Goal: Information Seeking & Learning: Find contact information

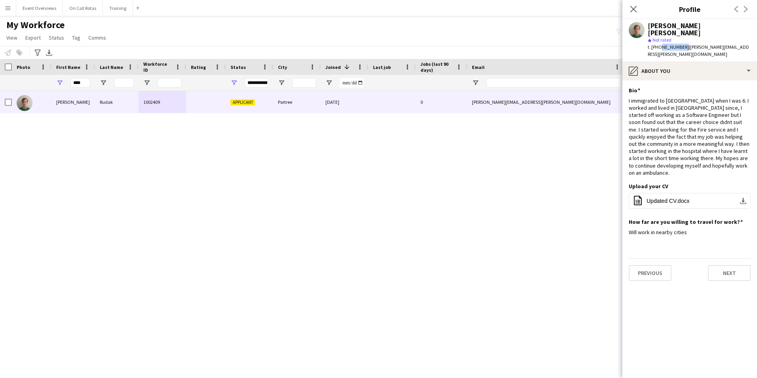
drag, startPoint x: 682, startPoint y: 40, endPoint x: 659, endPoint y: 42, distance: 23.0
click at [659, 44] on span "t. [PHONE_NUMBER]" at bounding box center [668, 47] width 41 height 6
copy span "7470585025"
click at [654, 198] on span "Updated CV.docx" at bounding box center [667, 201] width 43 height 6
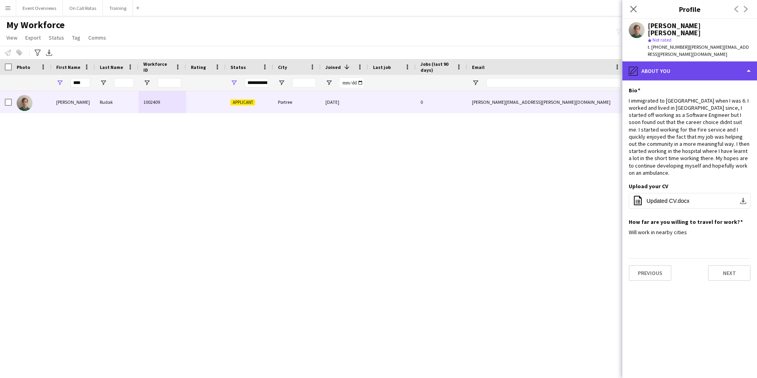
click at [687, 61] on div "pencil4 About you" at bounding box center [689, 70] width 135 height 19
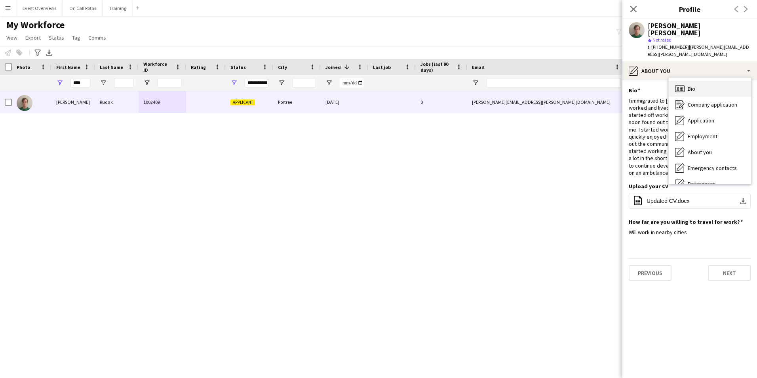
click at [711, 81] on div "Bio Bio" at bounding box center [710, 89] width 82 height 16
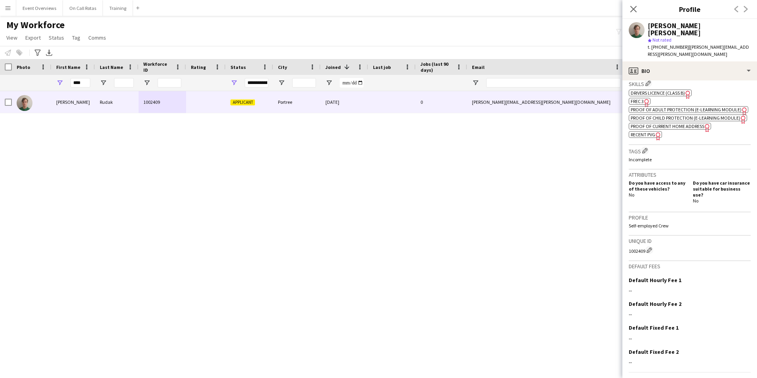
scroll to position [277, 0]
click at [542, 255] on div "[PERSON_NAME] [PERSON_NAME] 1002409 Applicant Portree [DATE] 0 [PERSON_NAME][EM…" at bounding box center [366, 224] width 733 height 267
drag, startPoint x: 632, startPoint y: 8, endPoint x: 630, endPoint y: 3, distance: 5.5
click at [632, 8] on icon at bounding box center [633, 9] width 6 height 6
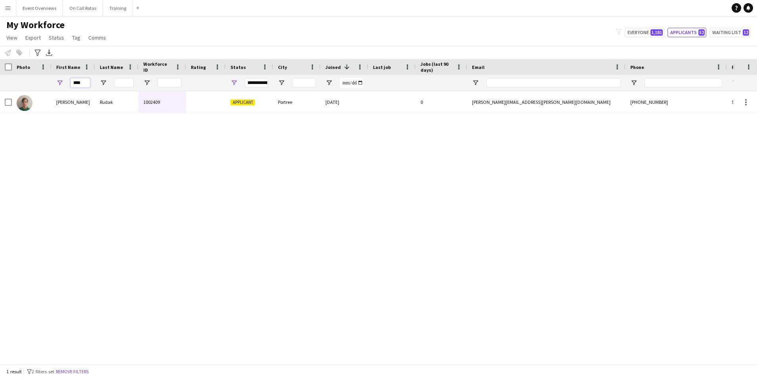
drag, startPoint x: 89, startPoint y: 80, endPoint x: 61, endPoint y: 81, distance: 27.3
click at [61, 81] on div "****" at bounding box center [73, 83] width 44 height 16
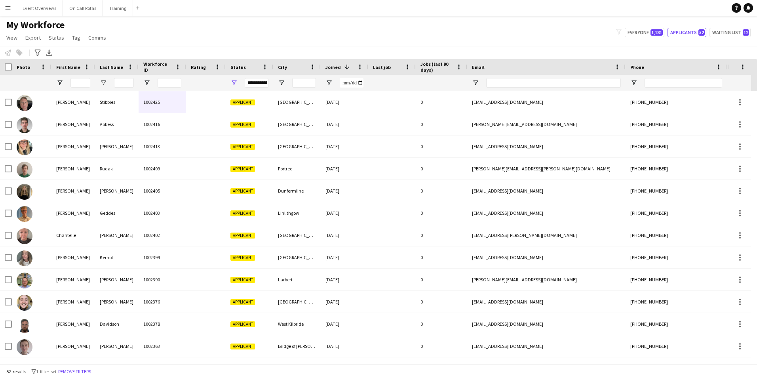
click at [726, 27] on div "My Workforce View Views Default view Active Staff Applications - First Aider Ap…" at bounding box center [378, 32] width 757 height 27
click at [726, 28] on button "Waiting list 12" at bounding box center [729, 33] width 41 height 10
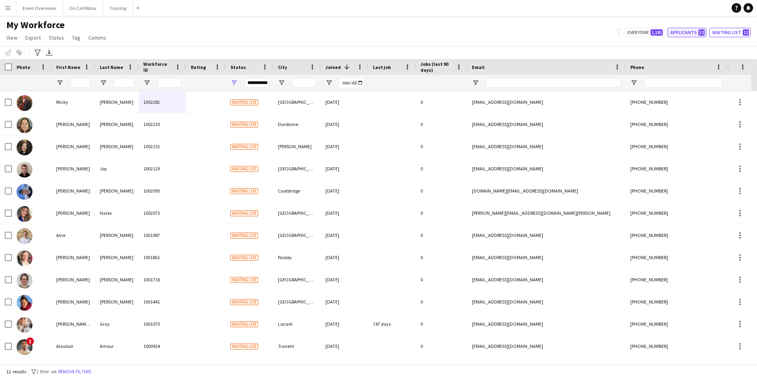
click at [700, 29] on button "Applicants 52" at bounding box center [686, 33] width 39 height 10
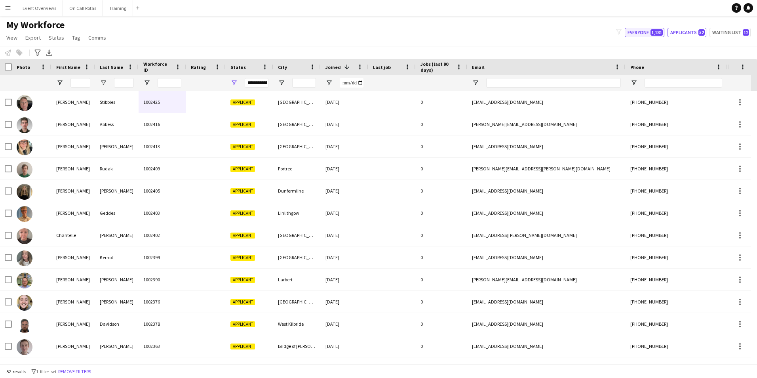
click at [644, 34] on button "Everyone 1,181" at bounding box center [645, 33] width 40 height 10
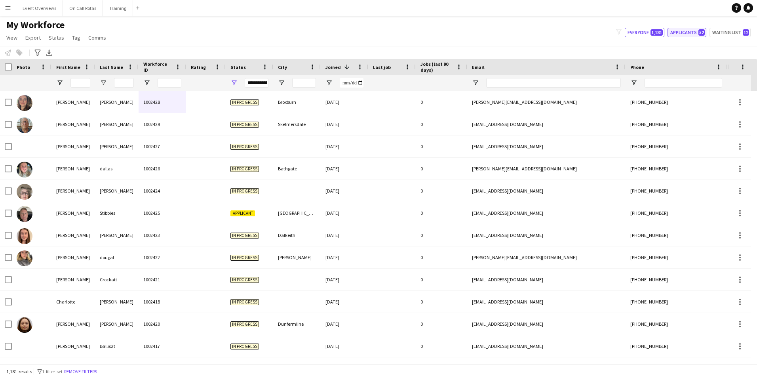
click at [693, 32] on button "Applicants 52" at bounding box center [686, 33] width 39 height 10
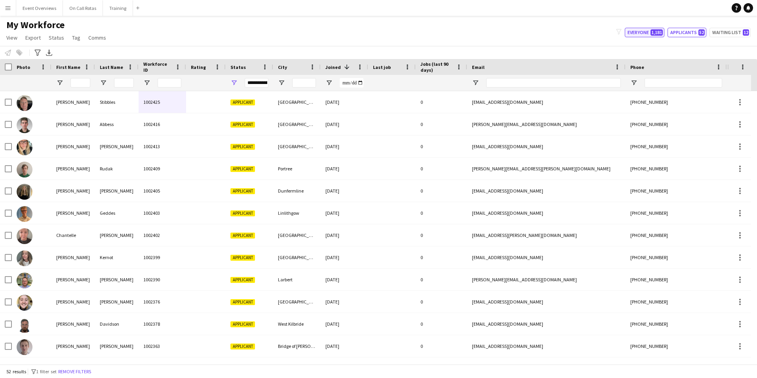
click at [656, 33] on span "1,181" at bounding box center [656, 32] width 12 height 6
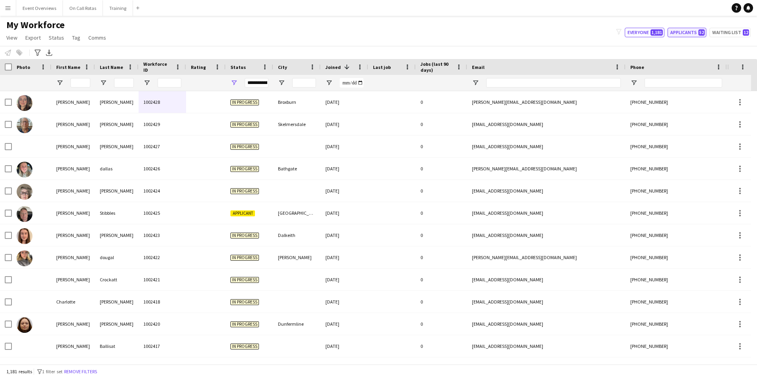
click at [686, 32] on button "Applicants 52" at bounding box center [686, 33] width 39 height 10
type input "**********"
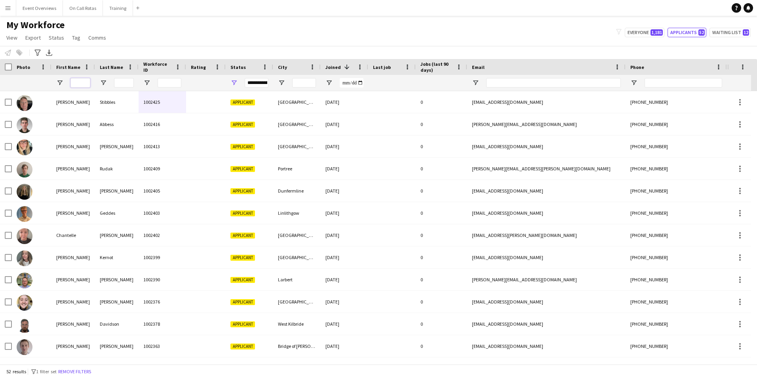
click at [81, 82] on input "First Name Filter Input" at bounding box center [80, 83] width 20 height 10
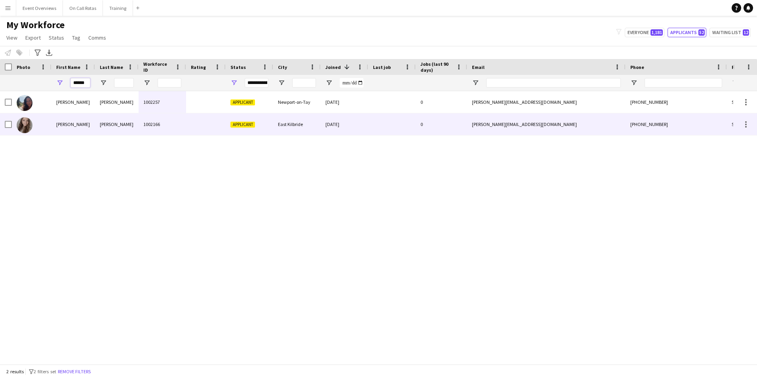
type input "******"
click at [52, 117] on div "[PERSON_NAME]" at bounding box center [73, 124] width 44 height 22
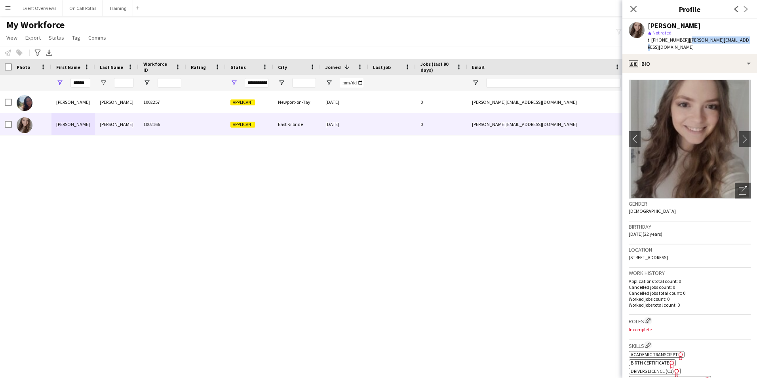
drag, startPoint x: 740, startPoint y: 39, endPoint x: 686, endPoint y: 41, distance: 53.9
click at [686, 41] on div "[PERSON_NAME] star Not rated t. [PHONE_NUMBER] | [PERSON_NAME][EMAIL_ADDRESS][D…" at bounding box center [689, 36] width 135 height 35
copy span "[PERSON_NAME][EMAIL_ADDRESS][DOMAIN_NAME]"
click at [739, 135] on app-icon "chevron-right" at bounding box center [745, 139] width 12 height 8
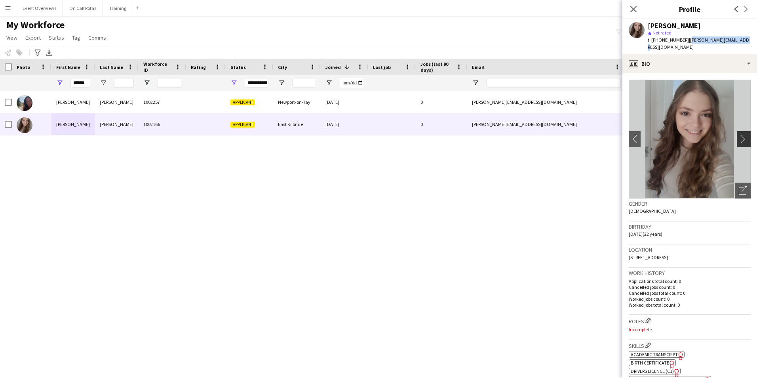
click at [739, 135] on app-icon "chevron-right" at bounding box center [745, 139] width 12 height 8
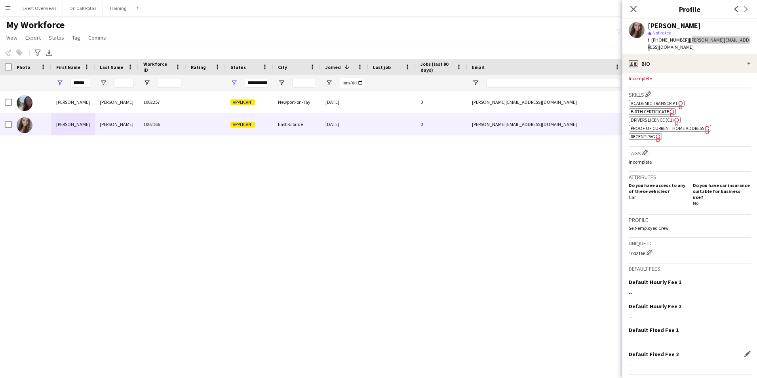
scroll to position [263, 0]
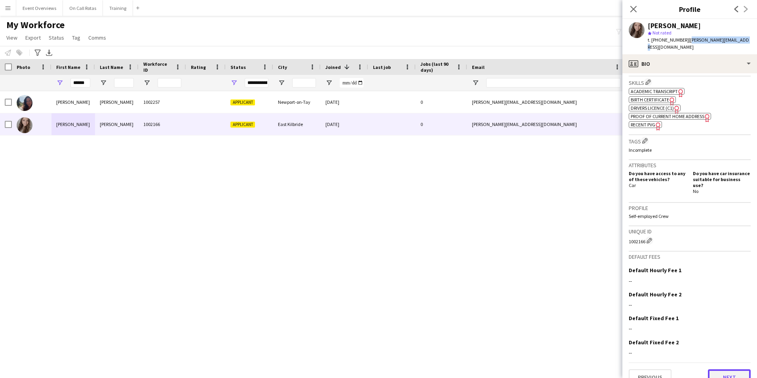
click at [711, 369] on button "Next" at bounding box center [729, 377] width 43 height 16
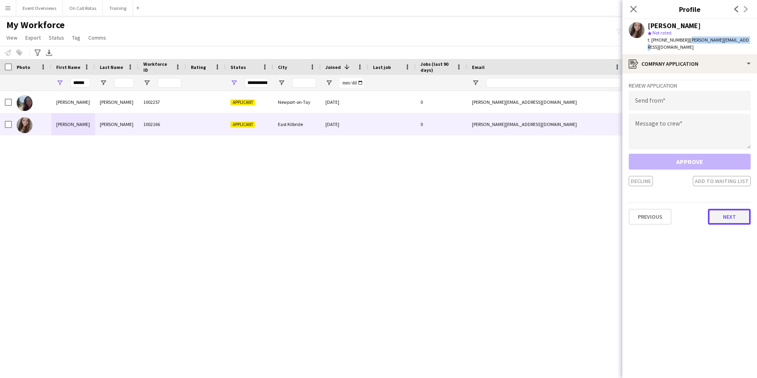
click at [715, 210] on button "Next" at bounding box center [729, 217] width 43 height 16
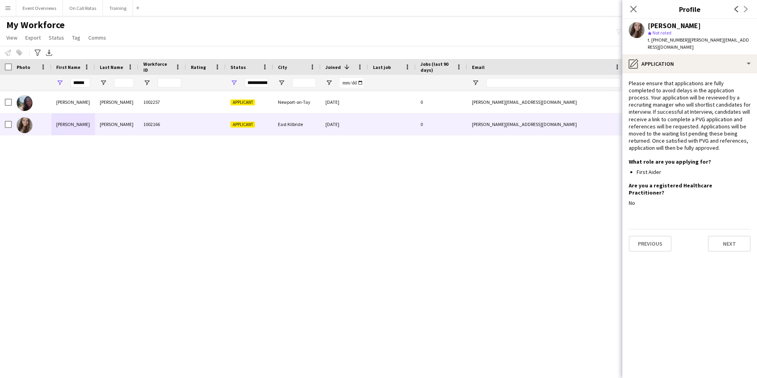
click at [720, 25] on div "[PERSON_NAME]" at bounding box center [699, 25] width 103 height 7
drag, startPoint x: 87, startPoint y: 84, endPoint x: 28, endPoint y: 83, distance: 59.8
click at [28, 83] on div "**********" at bounding box center [429, 83] width 858 height 16
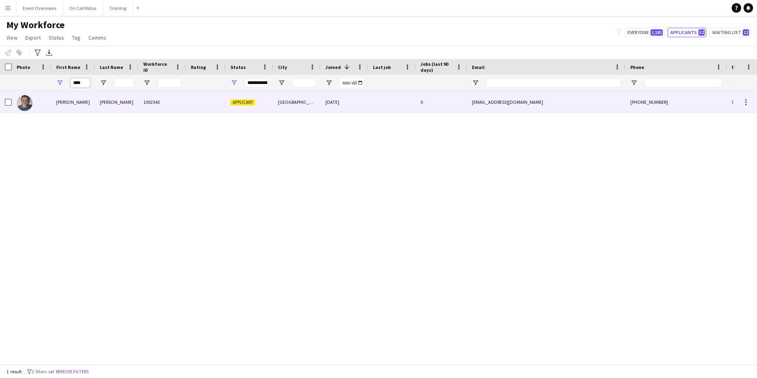
type input "****"
click at [125, 104] on div "[PERSON_NAME]" at bounding box center [117, 102] width 44 height 22
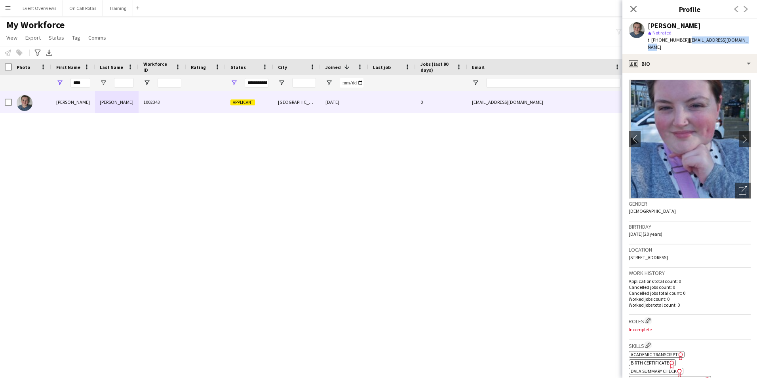
drag, startPoint x: 743, startPoint y: 40, endPoint x: 686, endPoint y: 42, distance: 57.4
click at [686, 42] on span "| [EMAIL_ADDRESS][DOMAIN_NAME]" at bounding box center [698, 43] width 100 height 13
copy span "[EMAIL_ADDRESS][DOMAIN_NAME]"
drag, startPoint x: 83, startPoint y: 82, endPoint x: 51, endPoint y: 82, distance: 32.1
click at [51, 82] on div "**********" at bounding box center [429, 83] width 858 height 16
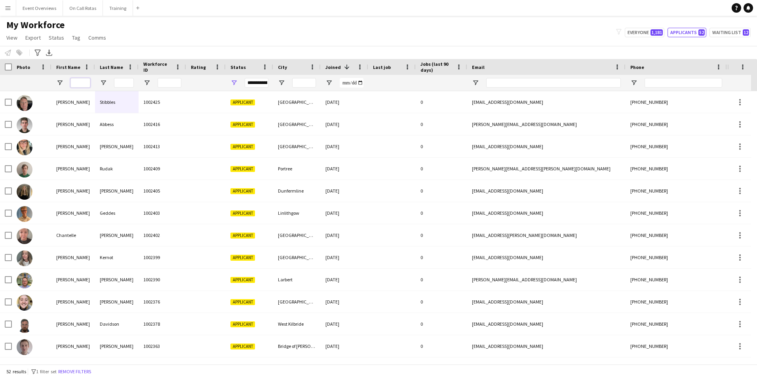
click at [84, 81] on input "First Name Filter Input" at bounding box center [80, 83] width 20 height 10
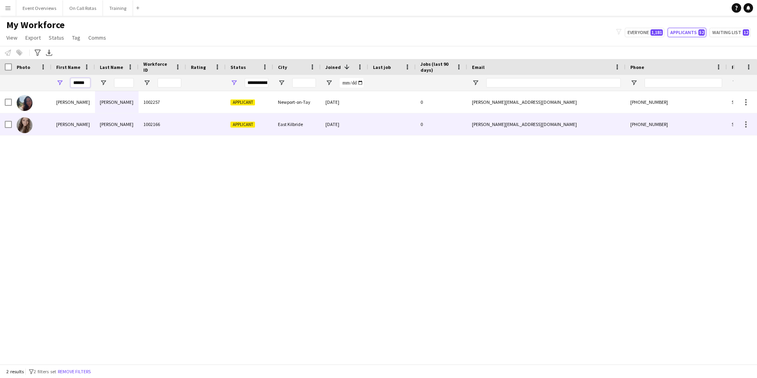
type input "******"
drag, startPoint x: 246, startPoint y: 123, endPoint x: 245, endPoint y: 119, distance: 4.3
click at [246, 123] on span "Applicant" at bounding box center [242, 125] width 25 height 6
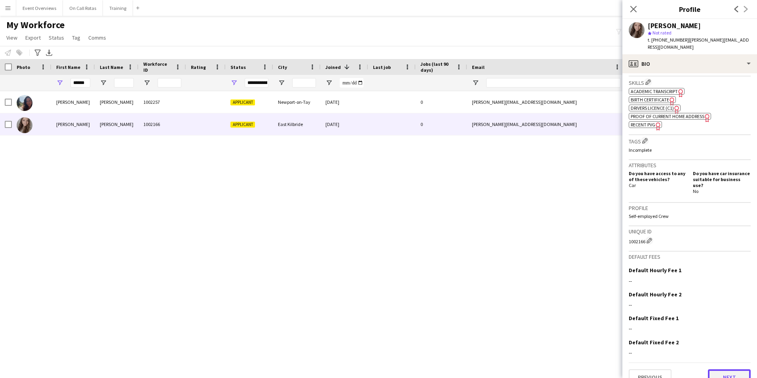
click at [717, 369] on button "Next" at bounding box center [729, 377] width 43 height 16
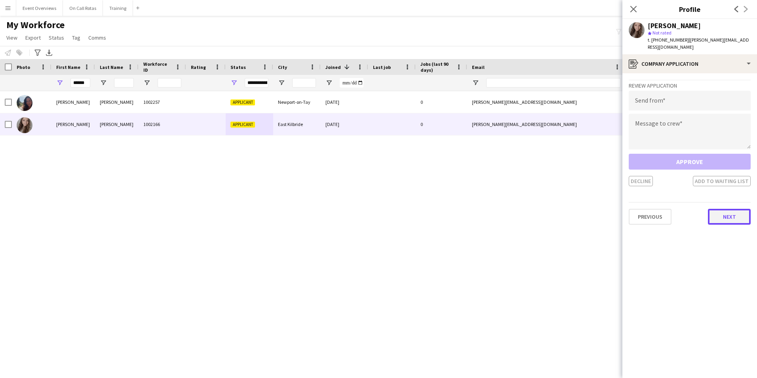
click at [726, 213] on button "Next" at bounding box center [729, 217] width 43 height 16
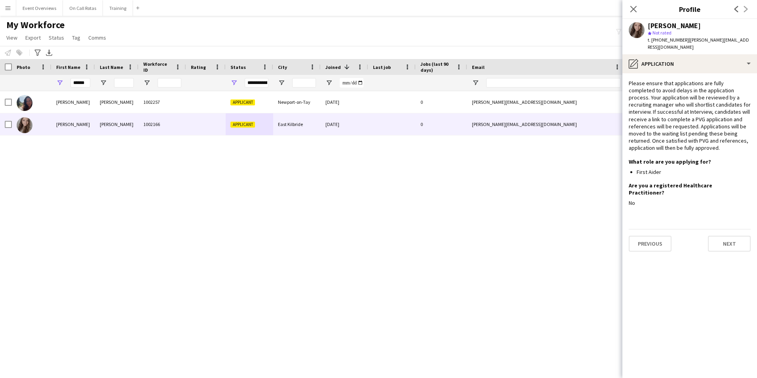
click at [729, 239] on app-section-data-types "Please ensure that applications are fully completed to avoid delays in the appl…" at bounding box center [689, 225] width 135 height 304
click at [728, 236] on button "Next" at bounding box center [729, 244] width 43 height 16
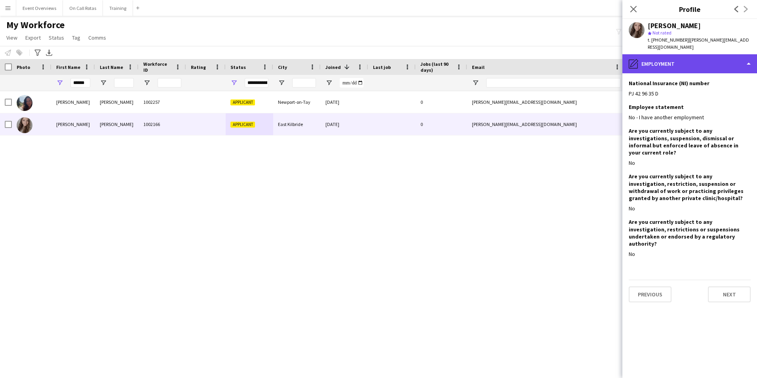
click at [688, 59] on div "pencil4 Employment" at bounding box center [689, 63] width 135 height 19
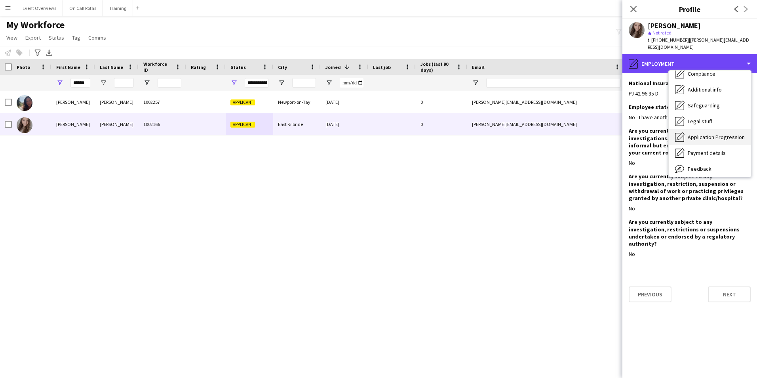
scroll to position [79, 0]
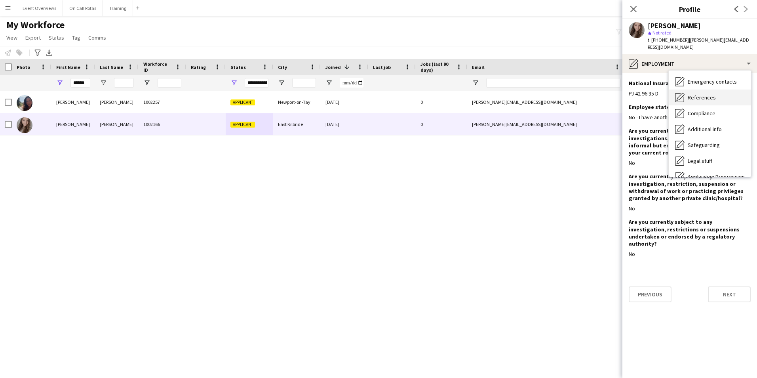
click at [703, 94] on span "References" at bounding box center [702, 97] width 28 height 7
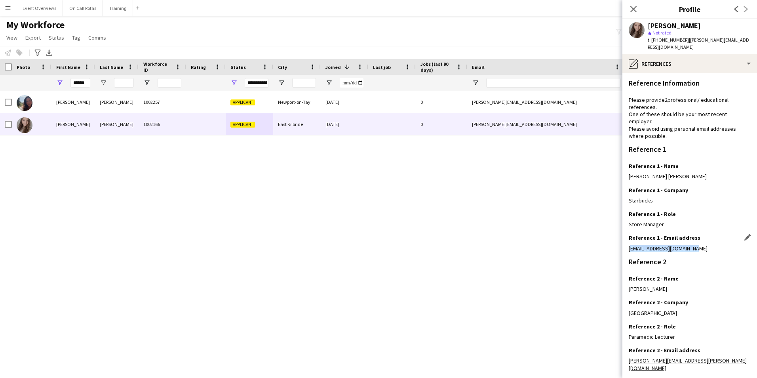
drag, startPoint x: 628, startPoint y: 241, endPoint x: 701, endPoint y: 243, distance: 72.5
click at [701, 243] on app-section-data-types "Reference Information Please provide 2 professional/ educational references. On…" at bounding box center [689, 225] width 135 height 304
copy link "[EMAIL_ADDRESS][DOMAIN_NAME]"
drag, startPoint x: 692, startPoint y: 357, endPoint x: 627, endPoint y: 356, distance: 64.2
click at [627, 356] on app-section-data-types "Reference Information Please provide 2 professional/ educational references. On…" at bounding box center [689, 225] width 135 height 304
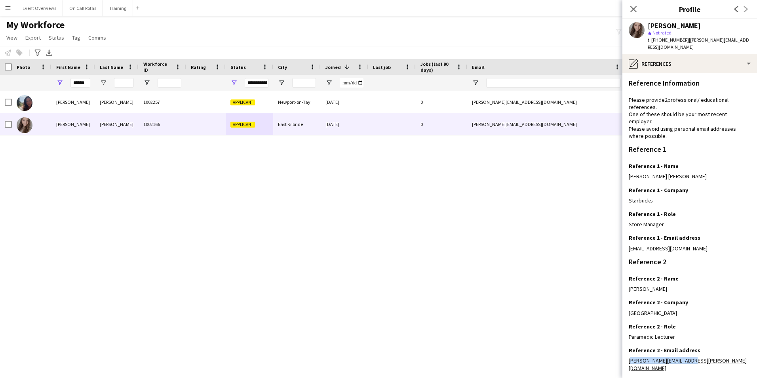
copy link "[PERSON_NAME][EMAIL_ADDRESS][PERSON_NAME][DOMAIN_NAME]"
click at [630, 10] on icon "Close pop-in" at bounding box center [633, 9] width 8 height 8
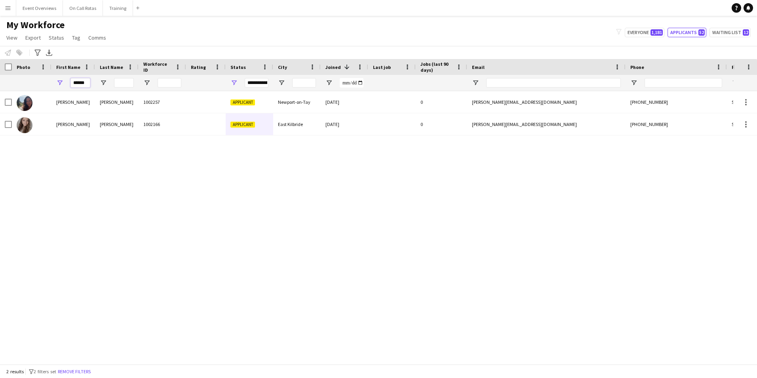
drag, startPoint x: 89, startPoint y: 85, endPoint x: 51, endPoint y: 88, distance: 38.6
click at [51, 88] on div "**********" at bounding box center [429, 83] width 858 height 16
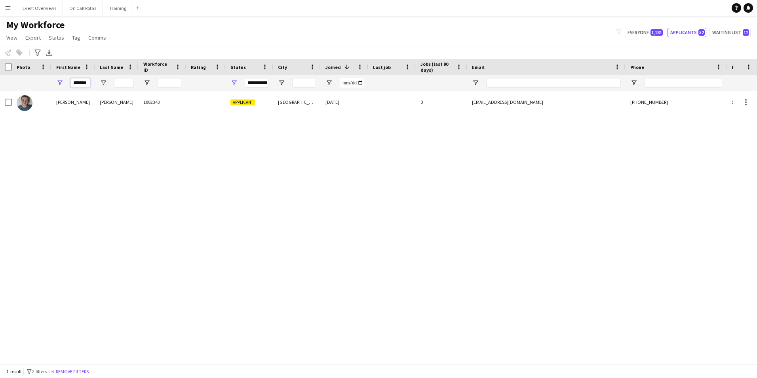
type input "*******"
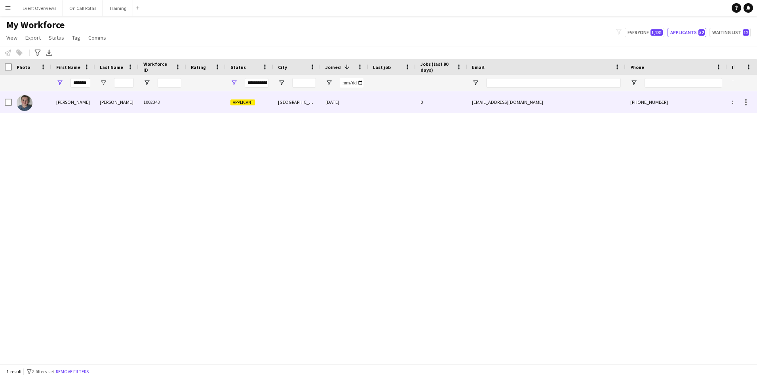
click at [103, 96] on div "[PERSON_NAME]" at bounding box center [117, 102] width 44 height 22
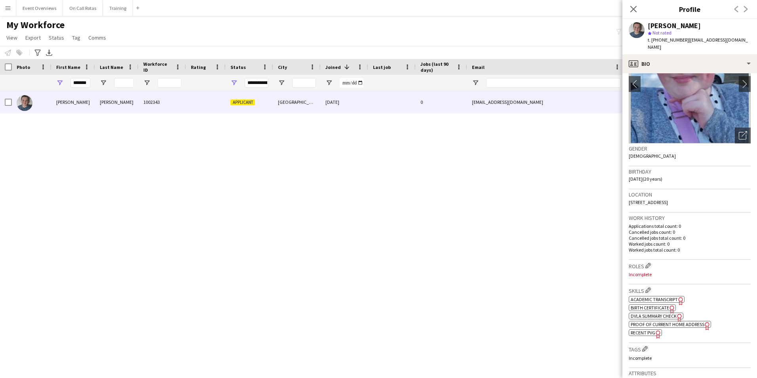
scroll to position [263, 0]
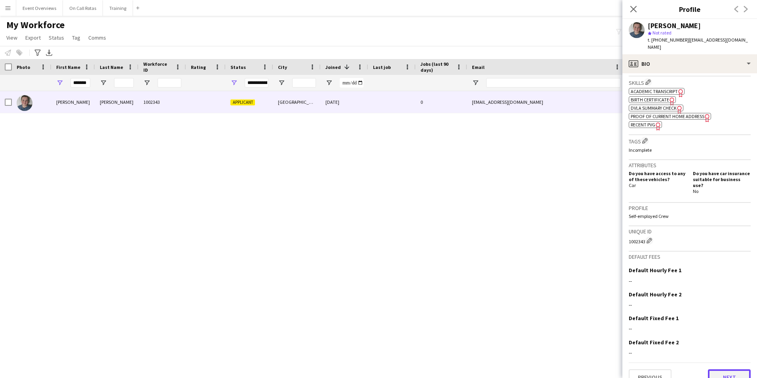
click at [723, 369] on button "Next" at bounding box center [729, 377] width 43 height 16
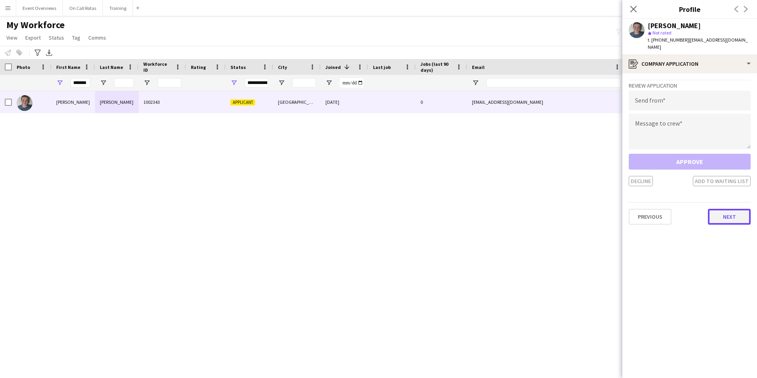
click at [720, 209] on button "Next" at bounding box center [729, 217] width 43 height 16
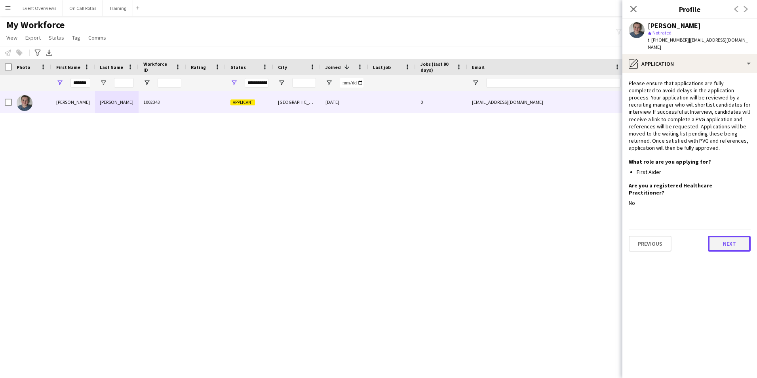
click at [723, 236] on button "Next" at bounding box center [729, 244] width 43 height 16
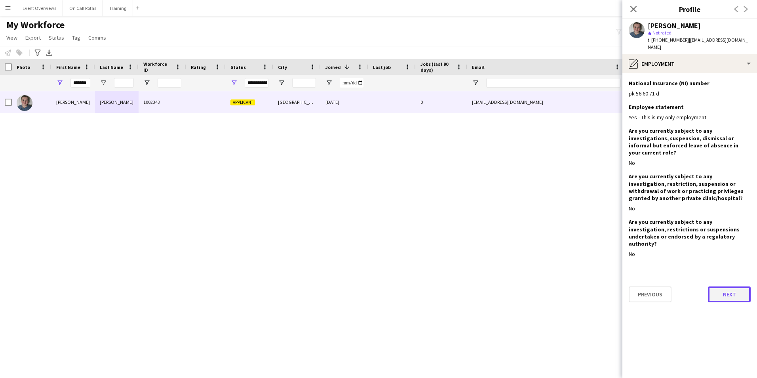
click at [724, 286] on button "Next" at bounding box center [729, 294] width 43 height 16
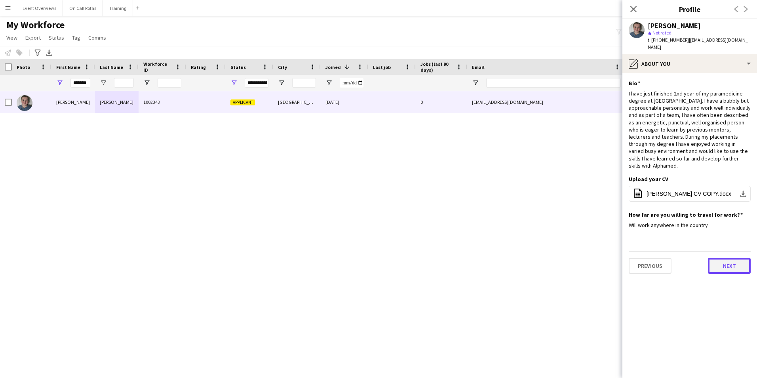
click at [726, 258] on button "Next" at bounding box center [729, 266] width 43 height 16
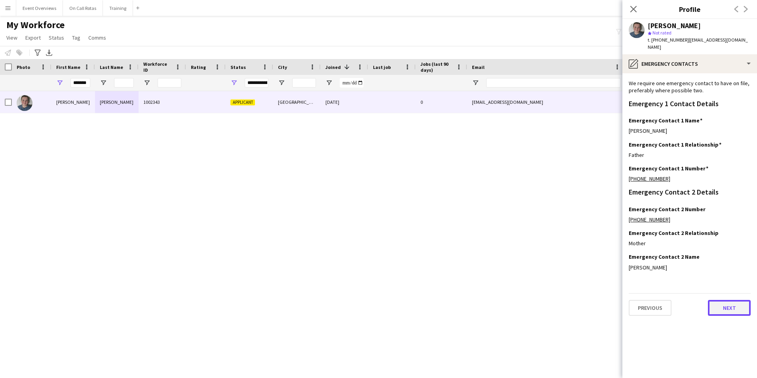
click at [734, 300] on button "Next" at bounding box center [729, 308] width 43 height 16
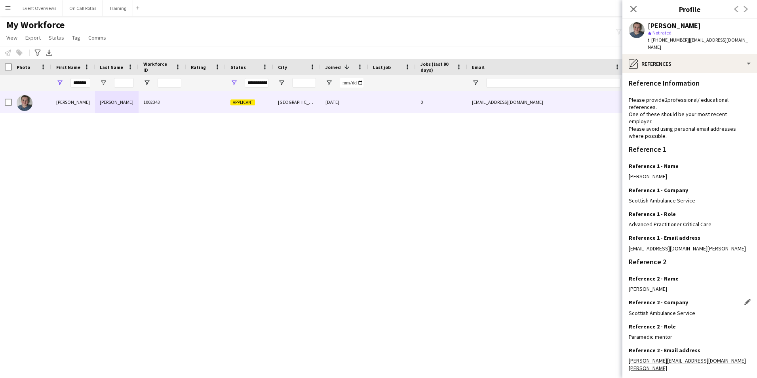
scroll to position [106, 0]
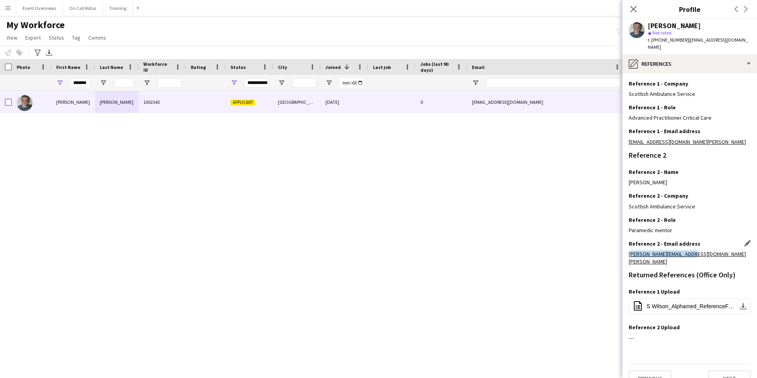
drag, startPoint x: 628, startPoint y: 248, endPoint x: 692, endPoint y: 253, distance: 64.3
click at [692, 253] on app-section-data-types "Reference Information Please provide 2 professional/ educational references. On…" at bounding box center [689, 225] width 135 height 304
copy link "[PERSON_NAME][EMAIL_ADDRESS][DOMAIN_NAME][PERSON_NAME]"
drag, startPoint x: 91, startPoint y: 83, endPoint x: 76, endPoint y: 85, distance: 16.0
click at [76, 85] on div "*******" at bounding box center [73, 83] width 44 height 16
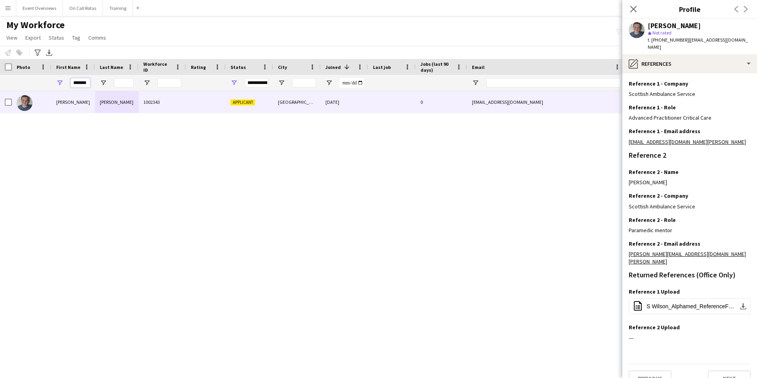
drag, startPoint x: 89, startPoint y: 80, endPoint x: 67, endPoint y: 84, distance: 21.7
click at [67, 84] on div "*******" at bounding box center [73, 83] width 44 height 16
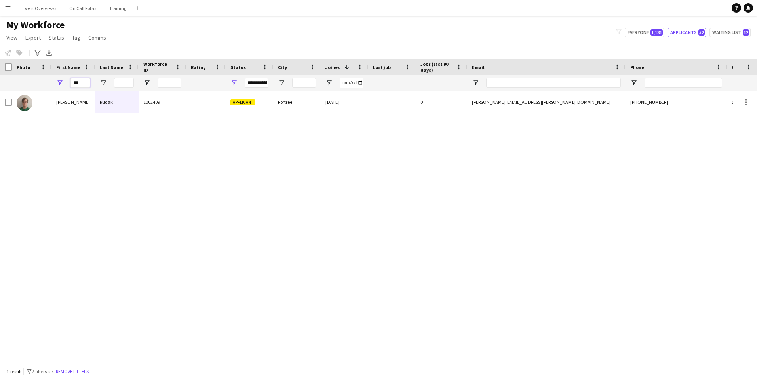
type input "***"
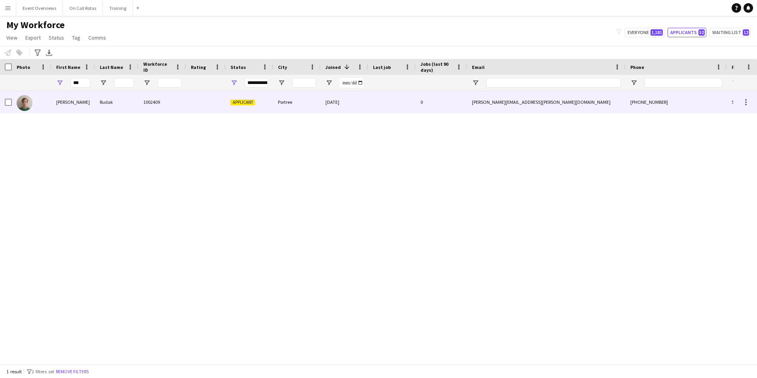
click at [137, 99] on div "Rudak" at bounding box center [117, 102] width 44 height 22
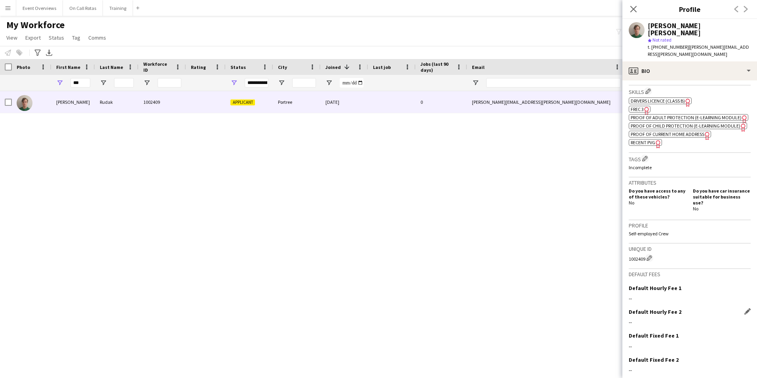
scroll to position [283, 0]
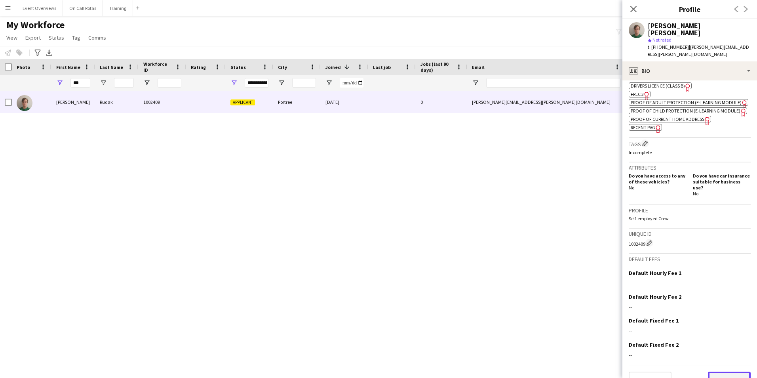
click at [718, 371] on button "Next" at bounding box center [729, 379] width 43 height 16
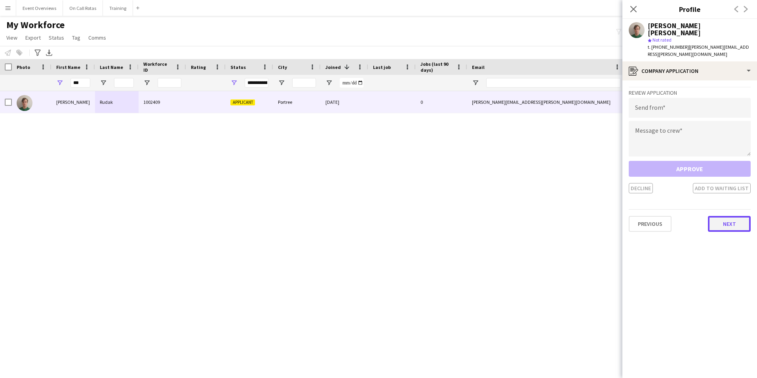
click at [715, 216] on button "Next" at bounding box center [729, 224] width 43 height 16
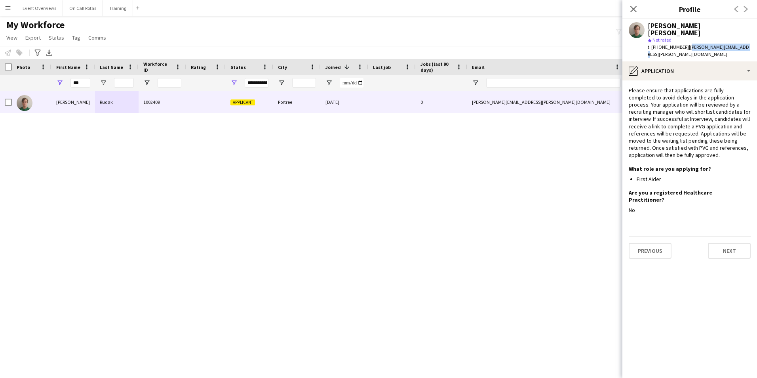
drag, startPoint x: 739, startPoint y: 39, endPoint x: 685, endPoint y: 40, distance: 53.9
click at [685, 40] on div "[PERSON_NAME] [PERSON_NAME] star Not rated t. [PHONE_NUMBER] | [PERSON_NAME][EM…" at bounding box center [689, 40] width 135 height 42
copy span "[PERSON_NAME][EMAIL_ADDRESS][PERSON_NAME][DOMAIN_NAME]"
click at [638, 243] on button "Previous" at bounding box center [650, 251] width 43 height 16
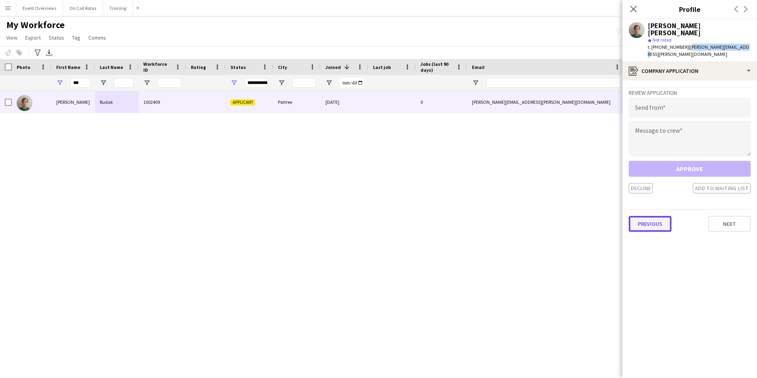
click at [648, 216] on button "Previous" at bounding box center [650, 224] width 43 height 16
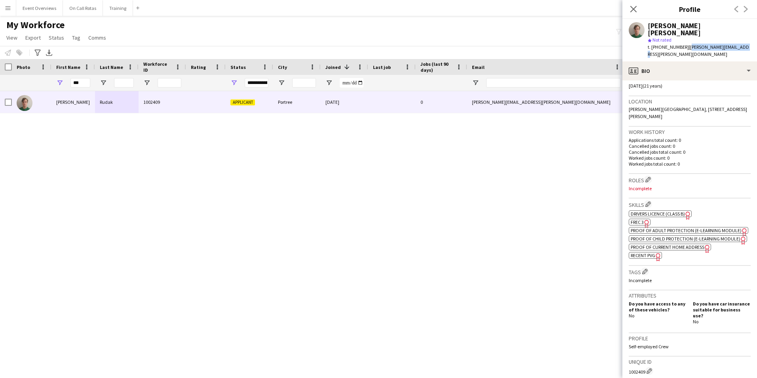
scroll to position [158, 0]
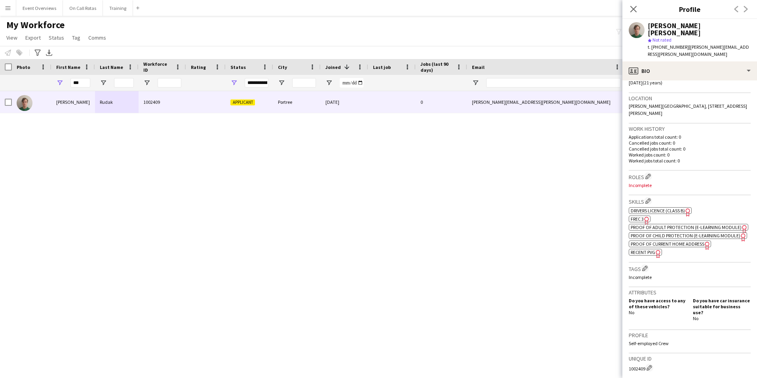
click at [637, 216] on span "FREC 3" at bounding box center [637, 219] width 13 height 6
click at [633, 9] on icon at bounding box center [633, 9] width 8 height 8
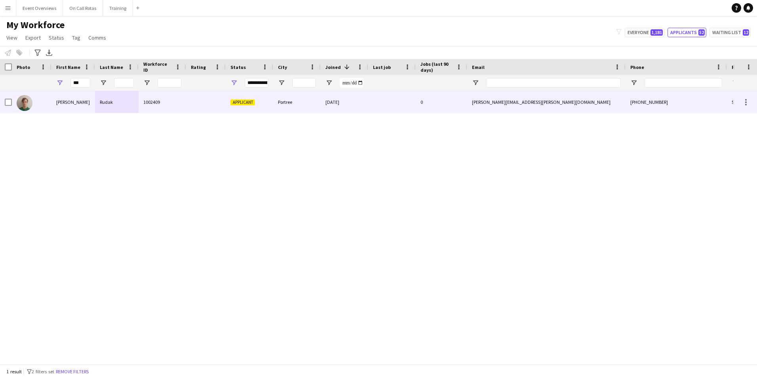
drag, startPoint x: 85, startPoint y: 97, endPoint x: 98, endPoint y: 96, distance: 13.1
click at [85, 97] on div "[PERSON_NAME]" at bounding box center [73, 102] width 44 height 22
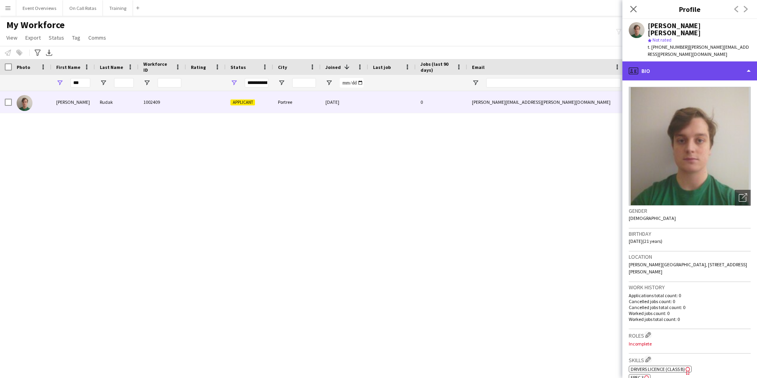
click at [671, 61] on div "profile Bio" at bounding box center [689, 70] width 135 height 19
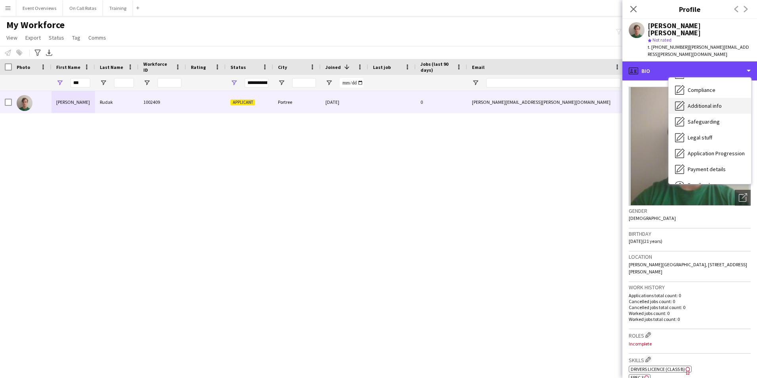
scroll to position [98, 0]
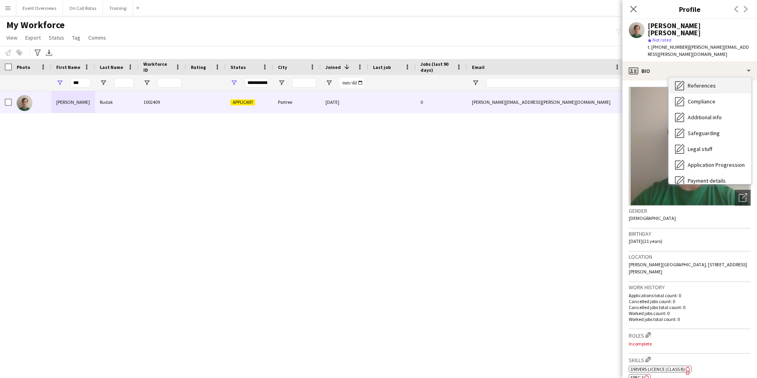
click at [694, 82] on span "References" at bounding box center [702, 85] width 28 height 7
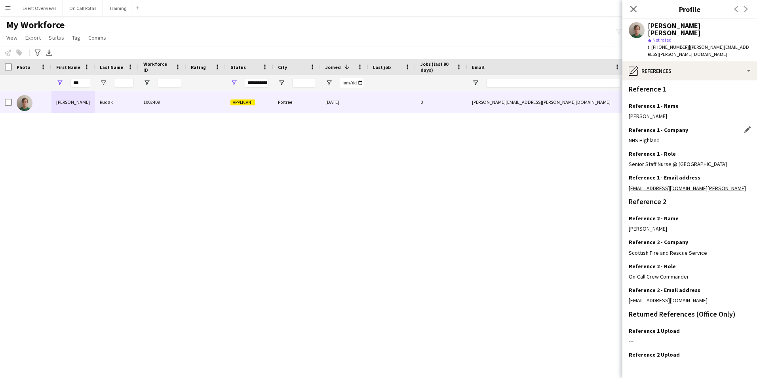
scroll to position [79, 0]
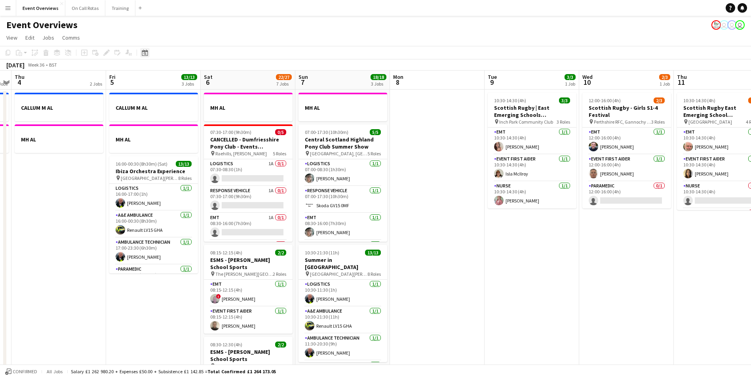
click at [148, 55] on icon at bounding box center [145, 52] width 6 height 6
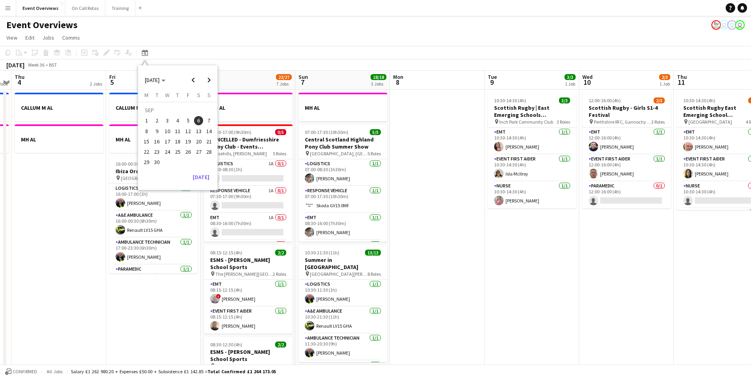
click at [203, 132] on span "13" at bounding box center [199, 131] width 10 height 10
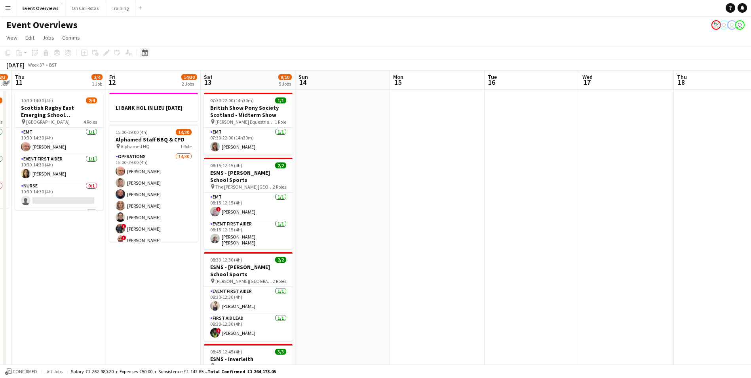
click at [144, 54] on icon "Date picker" at bounding box center [145, 52] width 6 height 6
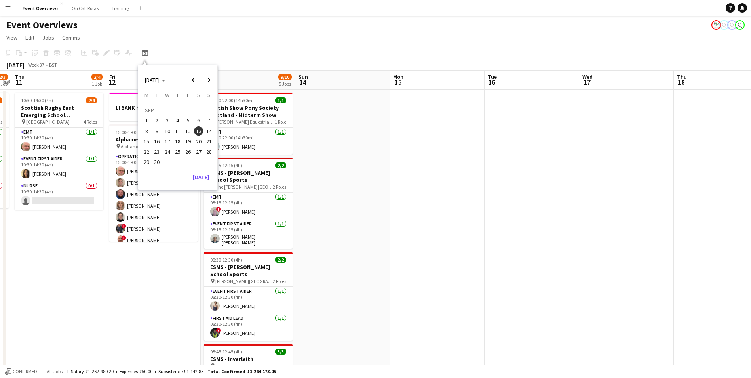
click at [196, 119] on span "6" at bounding box center [199, 121] width 10 height 10
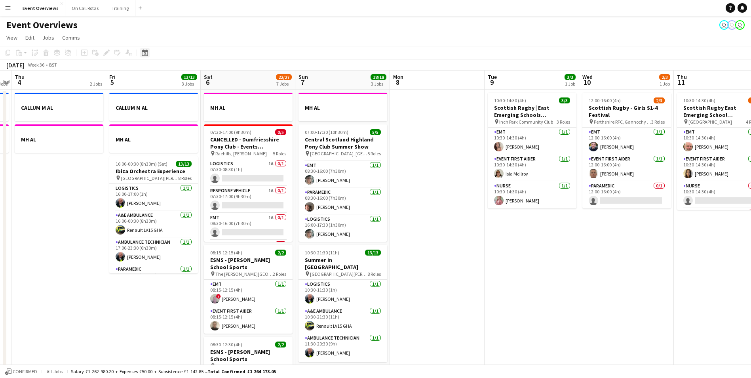
click at [146, 53] on icon "Date picker" at bounding box center [145, 52] width 6 height 6
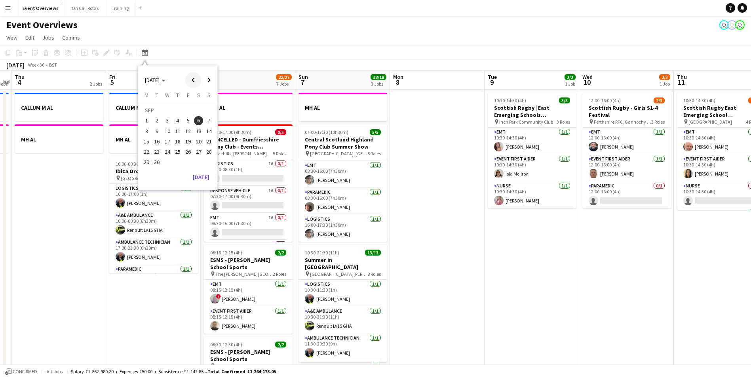
click at [196, 86] on span "Previous month" at bounding box center [193, 80] width 16 height 16
click at [200, 156] on span "30" at bounding box center [199, 154] width 10 height 10
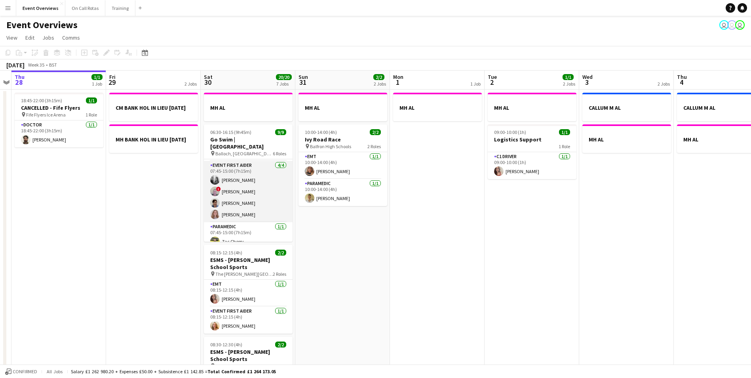
scroll to position [106, 0]
